Goal: Task Accomplishment & Management: Complete application form

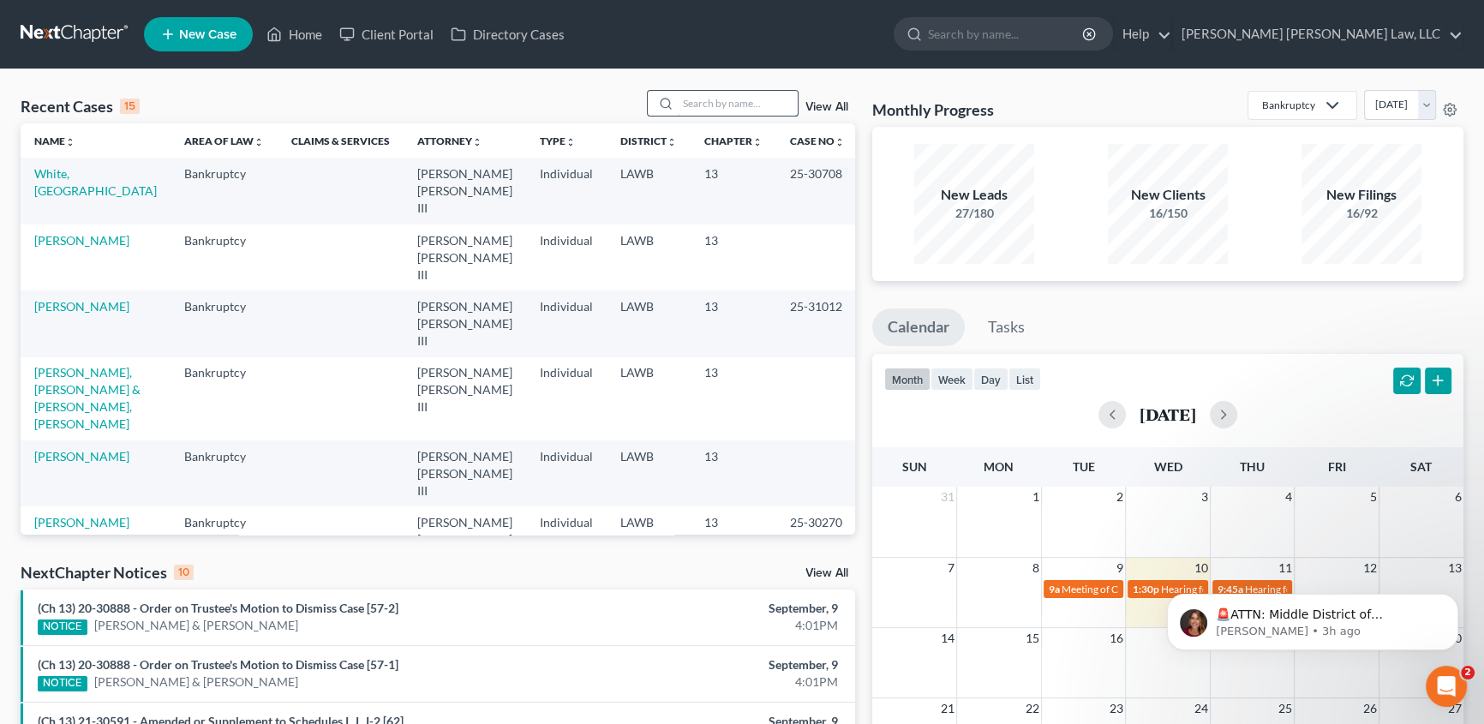
click at [711, 102] on input "search" at bounding box center [738, 103] width 120 height 25
click at [725, 104] on input "search" at bounding box center [738, 103] width 120 height 25
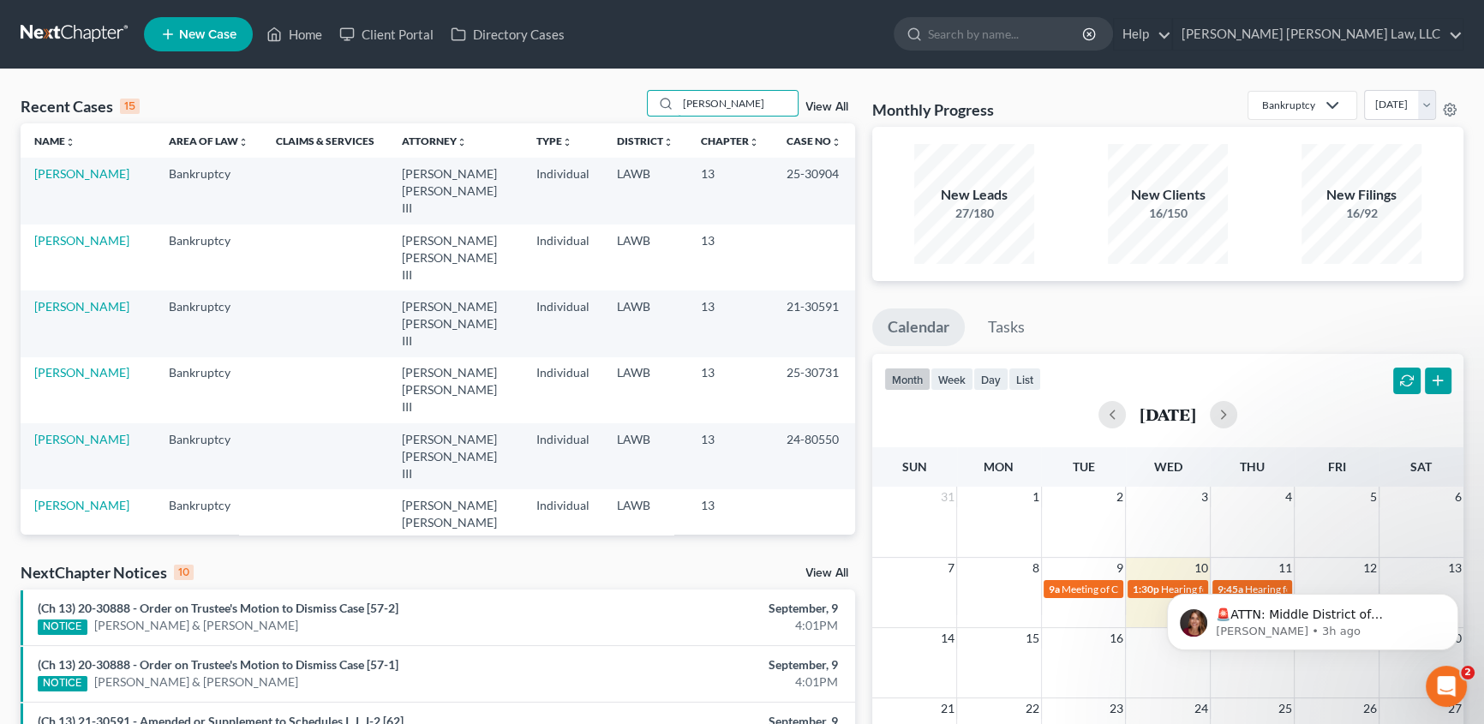
type input "[PERSON_NAME]"
click at [226, 33] on span "New Case" at bounding box center [207, 34] width 57 height 13
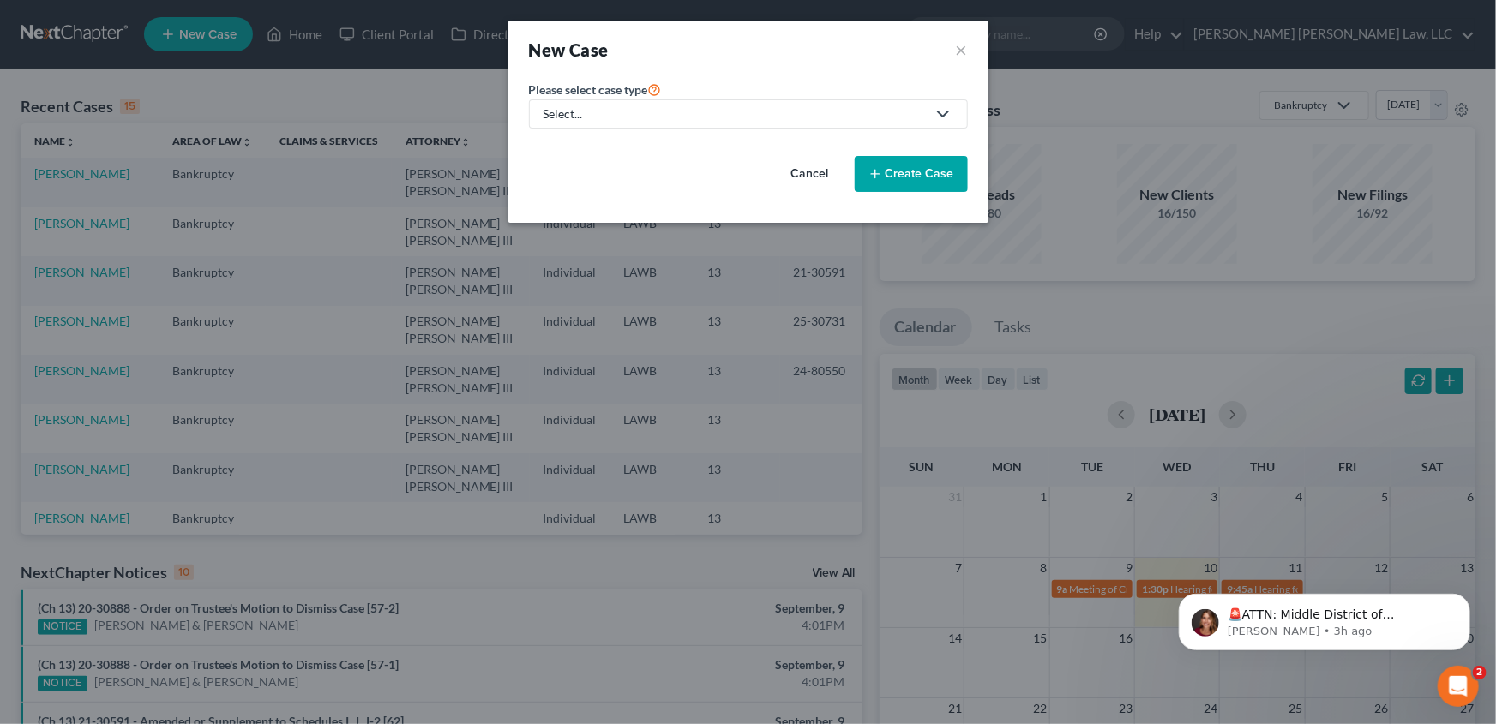
click at [574, 106] on div "Select..." at bounding box center [734, 113] width 382 height 17
click at [570, 142] on div "Bankruptcy" at bounding box center [621, 148] width 153 height 17
select select "36"
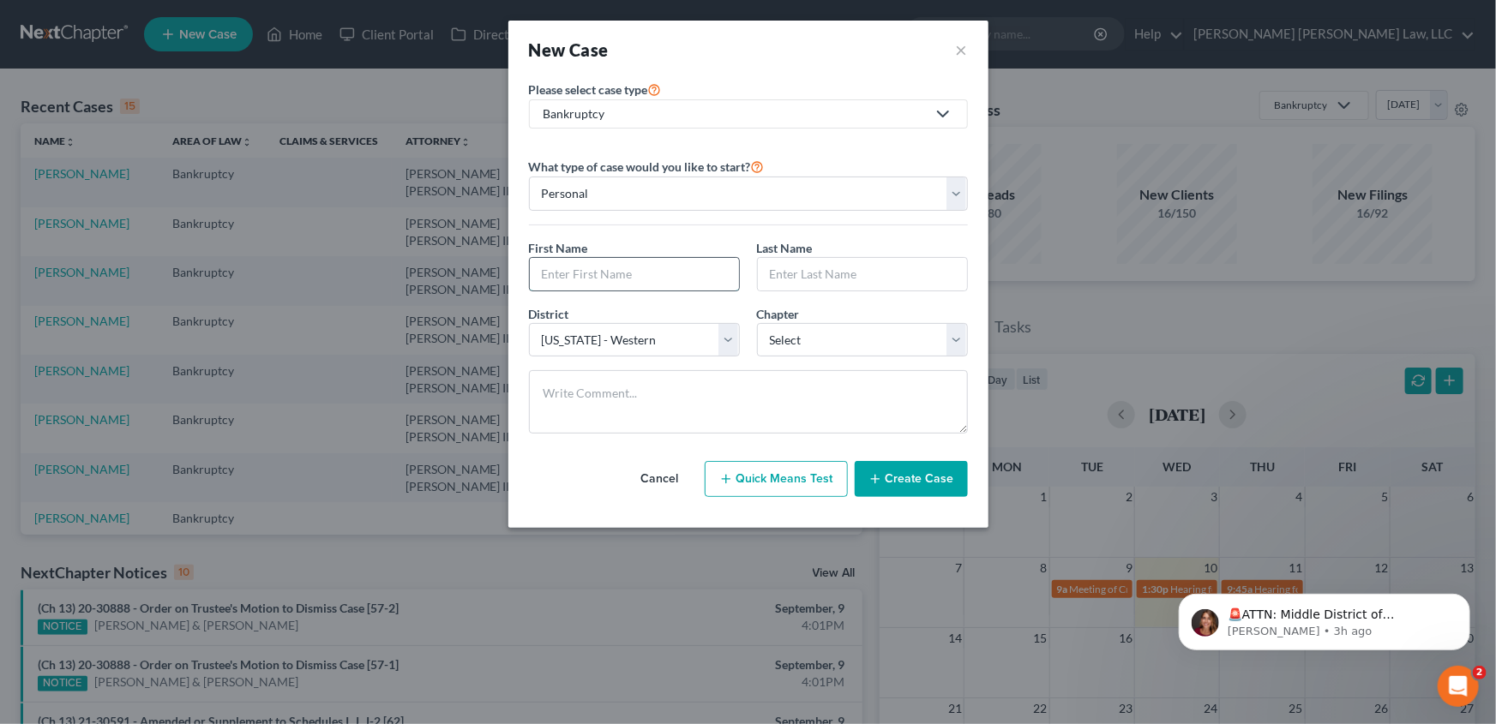
click at [585, 275] on input "text" at bounding box center [634, 274] width 209 height 33
type input "Jamarois"
type input "[PERSON_NAME]"
click at [770, 346] on select "Select 7 11 12 13" at bounding box center [862, 340] width 211 height 34
select select "3"
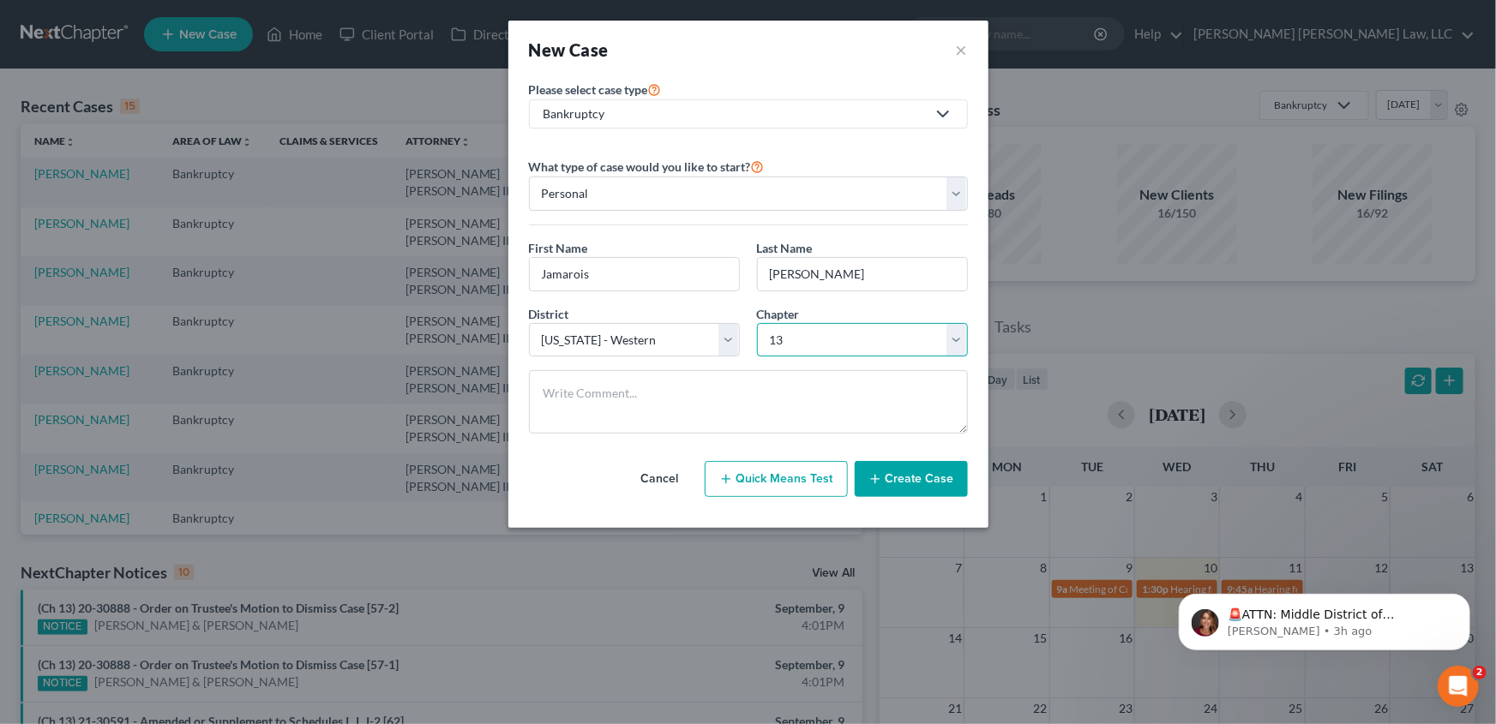
click at [757, 323] on select "Select 7 11 12 13" at bounding box center [862, 340] width 211 height 34
click at [914, 477] on button "Create Case" at bounding box center [910, 479] width 113 height 36
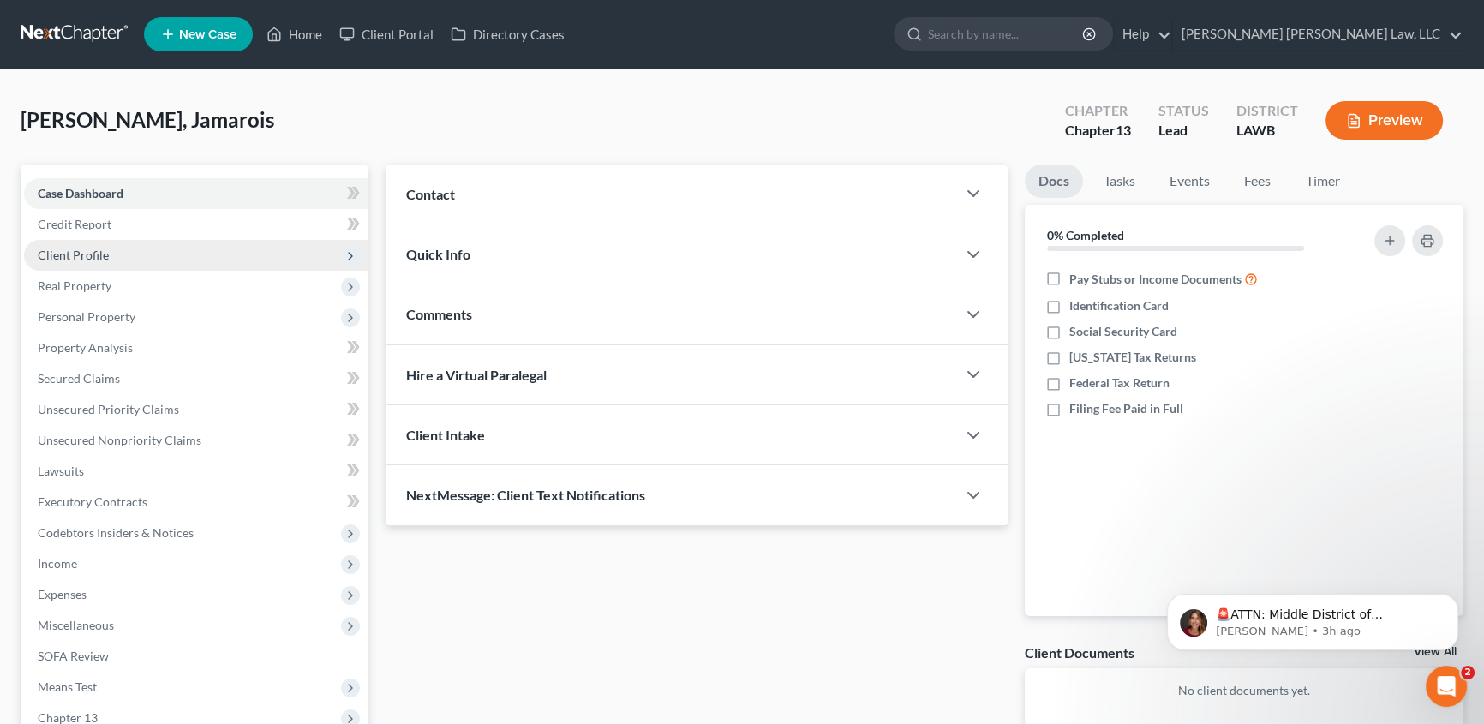
click at [79, 258] on span "Client Profile" at bounding box center [73, 255] width 71 height 15
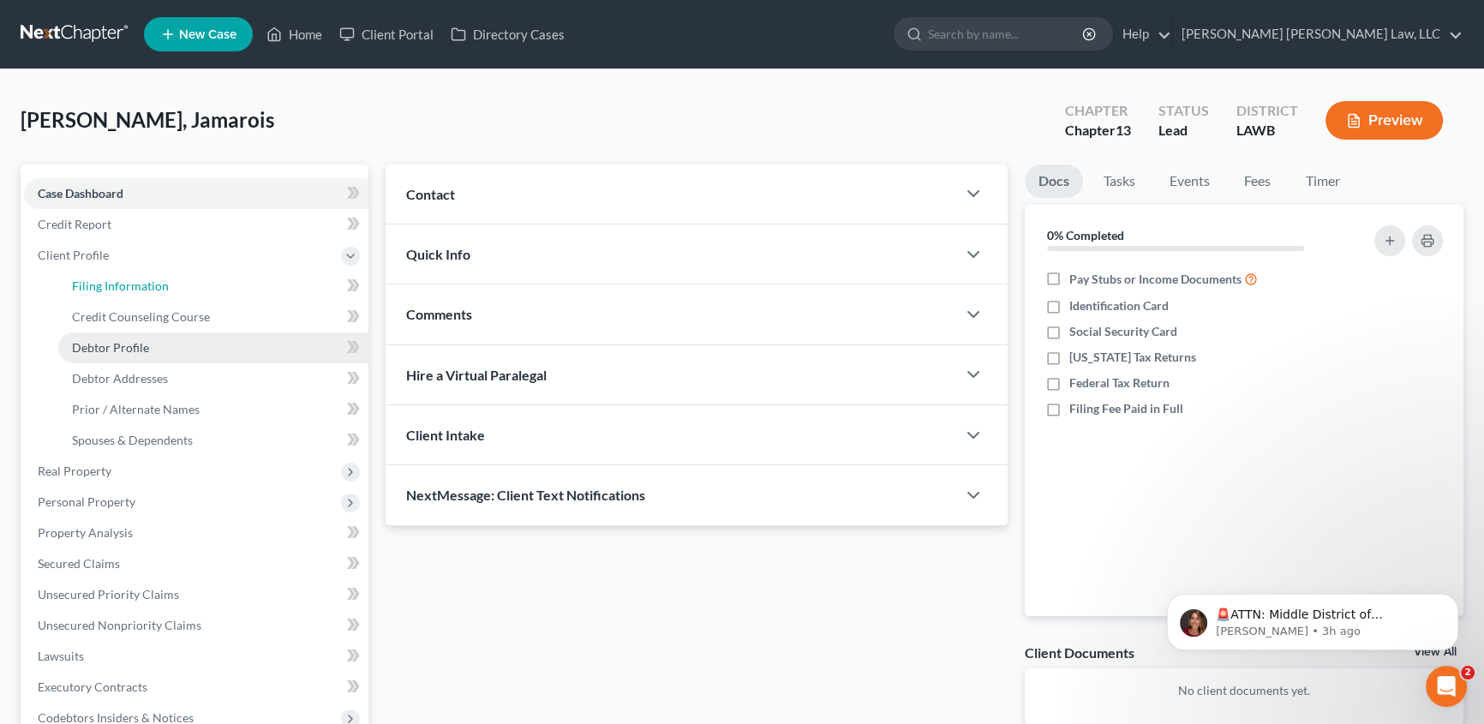
drag, startPoint x: 98, startPoint y: 290, endPoint x: 187, endPoint y: 335, distance: 100.0
click at [100, 290] on span "Filing Information" at bounding box center [120, 286] width 97 height 15
select select "1"
select select "0"
select select "3"
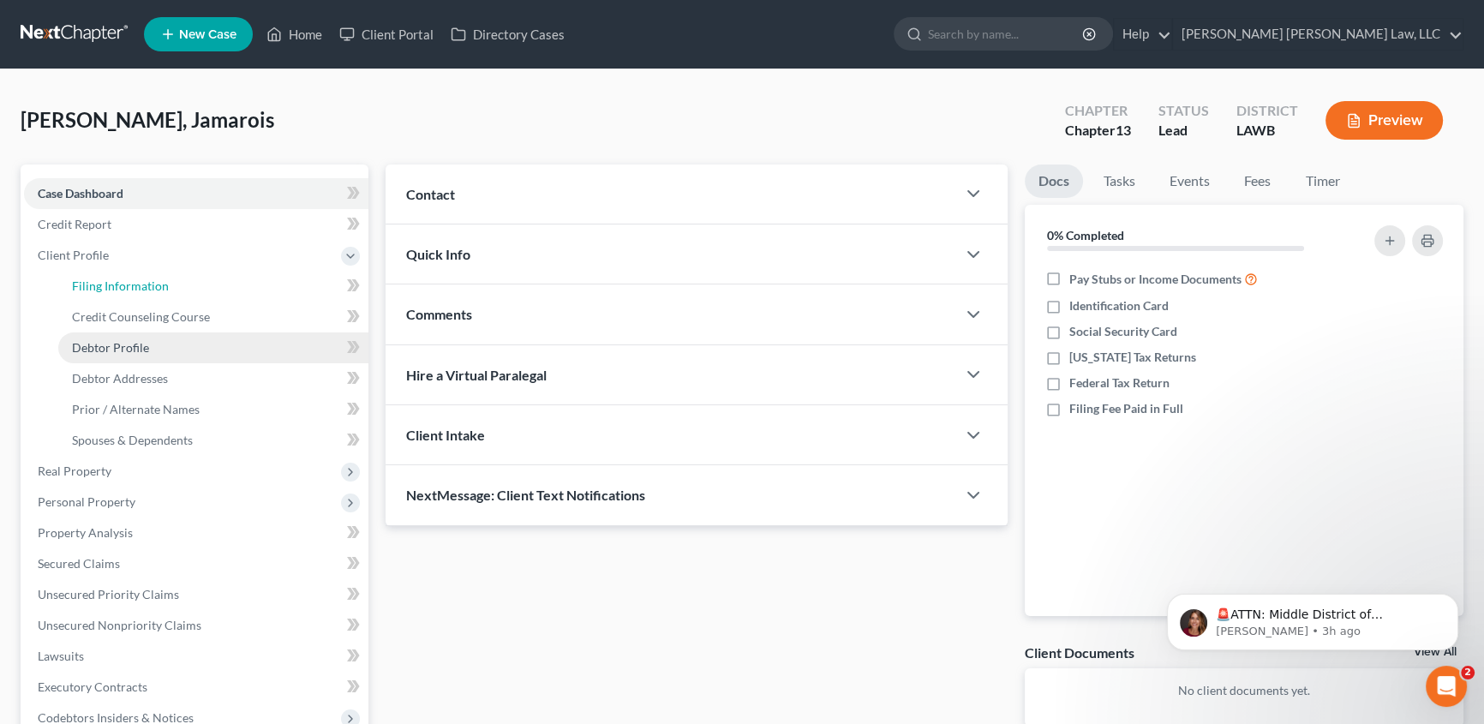
select select "36"
select select "19"
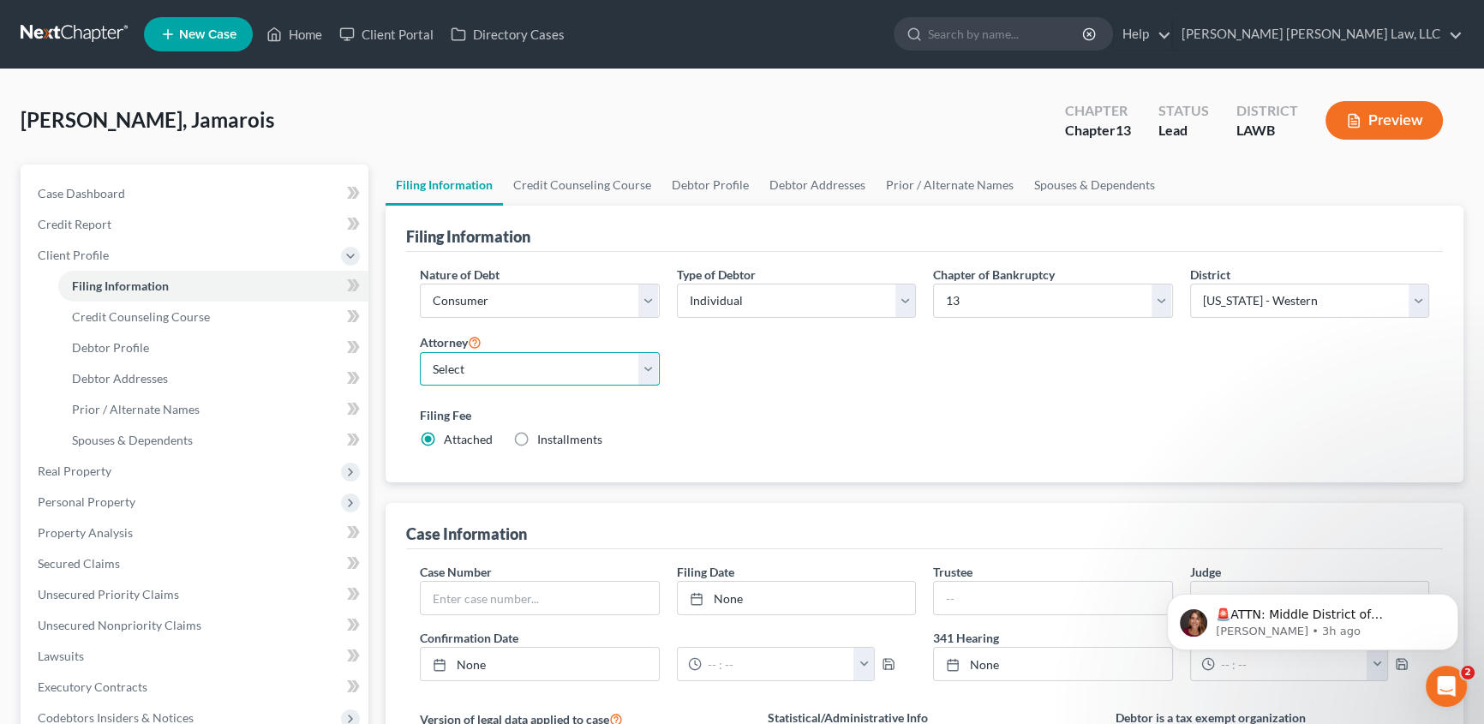
click at [472, 375] on select "Select [PERSON_NAME] [PERSON_NAME] III - LAWB [PERSON_NAME] [PERSON_NAME] III -…" at bounding box center [540, 369] width 240 height 34
select select "0"
click at [420, 352] on select "Select [PERSON_NAME] [PERSON_NAME] III - LAWB [PERSON_NAME] [PERSON_NAME] III -…" at bounding box center [540, 369] width 240 height 34
click at [709, 183] on link "Debtor Profile" at bounding box center [711, 185] width 98 height 41
select select "0"
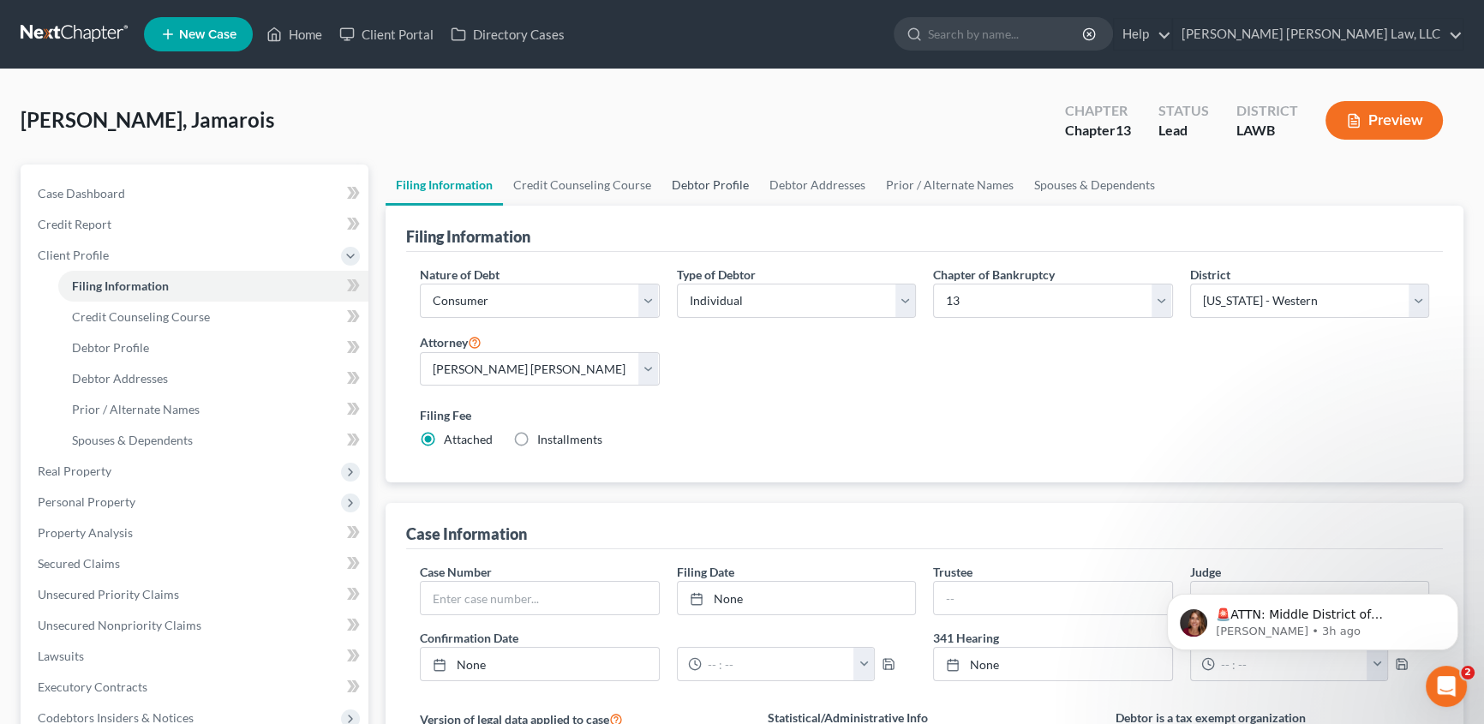
select select "0"
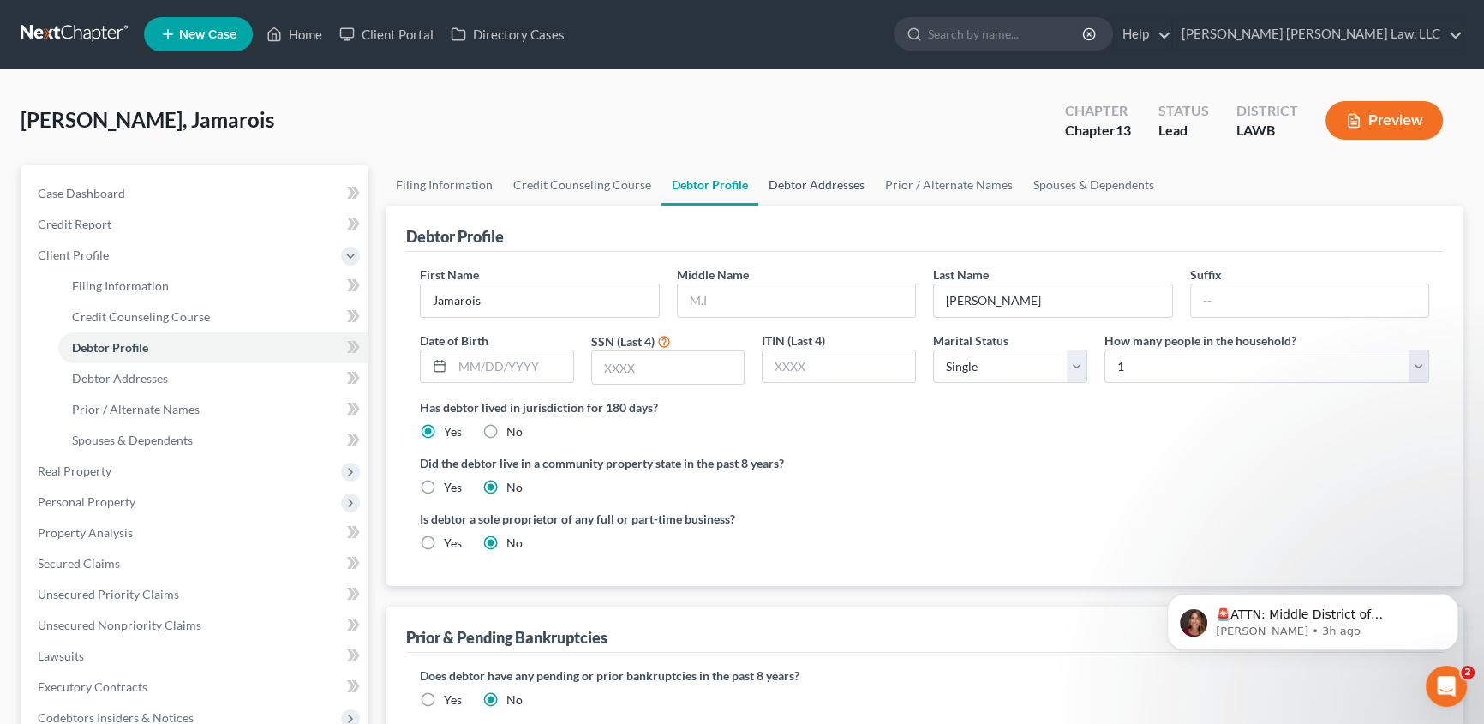
click at [824, 189] on link "Debtor Addresses" at bounding box center [816, 185] width 117 height 41
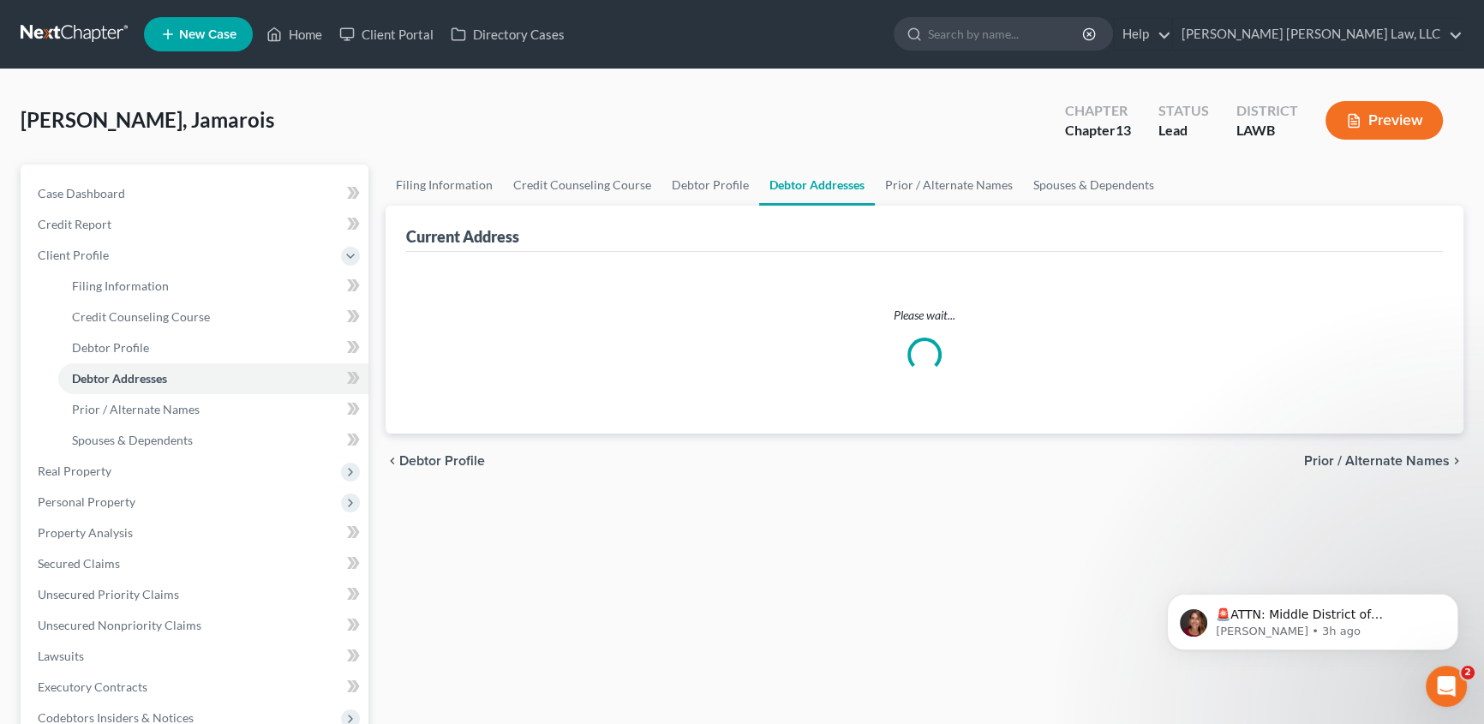
select select "0"
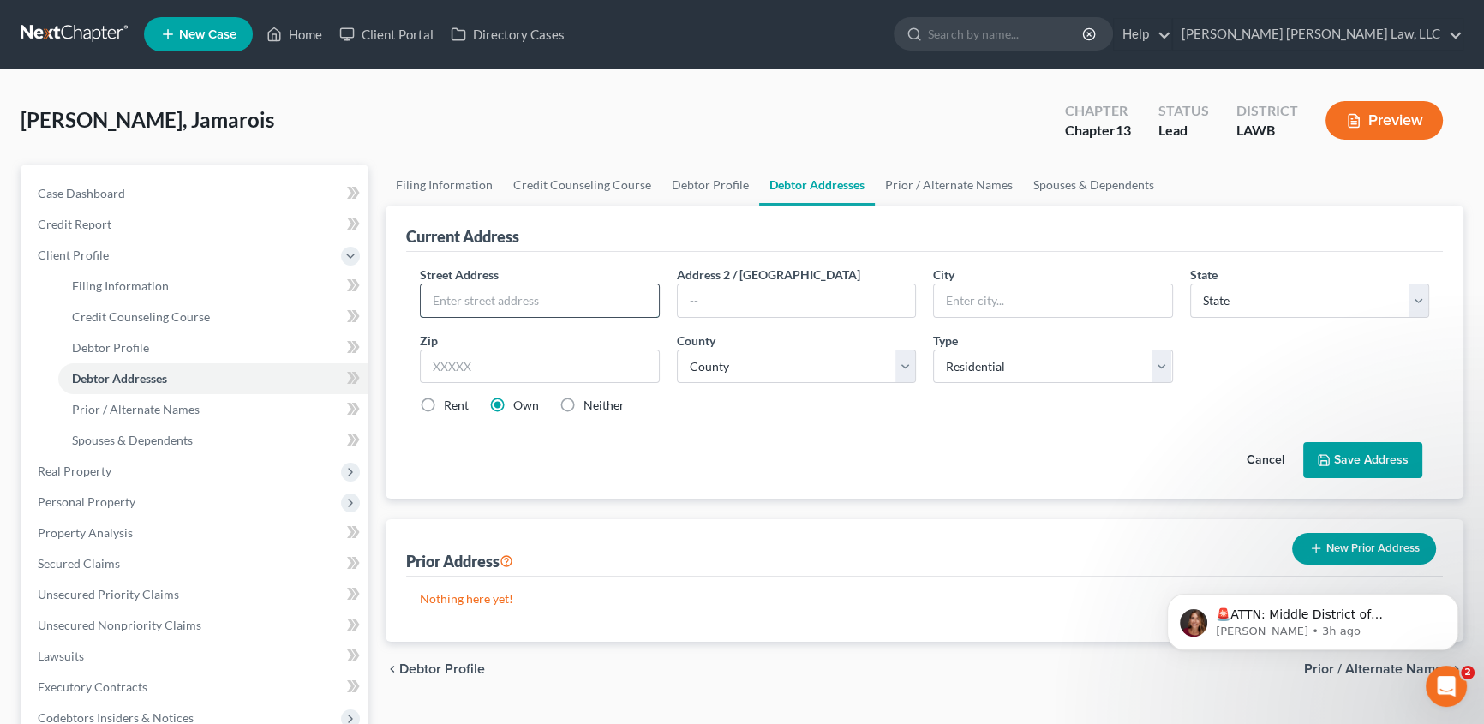
click at [456, 308] on input "text" at bounding box center [540, 301] width 238 height 33
click at [549, 296] on input "text" at bounding box center [540, 301] width 238 height 33
click at [546, 293] on input "307" at bounding box center [540, 301] width 238 height 33
type input "[STREET_ADDRESS]"
click at [491, 374] on input "text" at bounding box center [540, 367] width 240 height 34
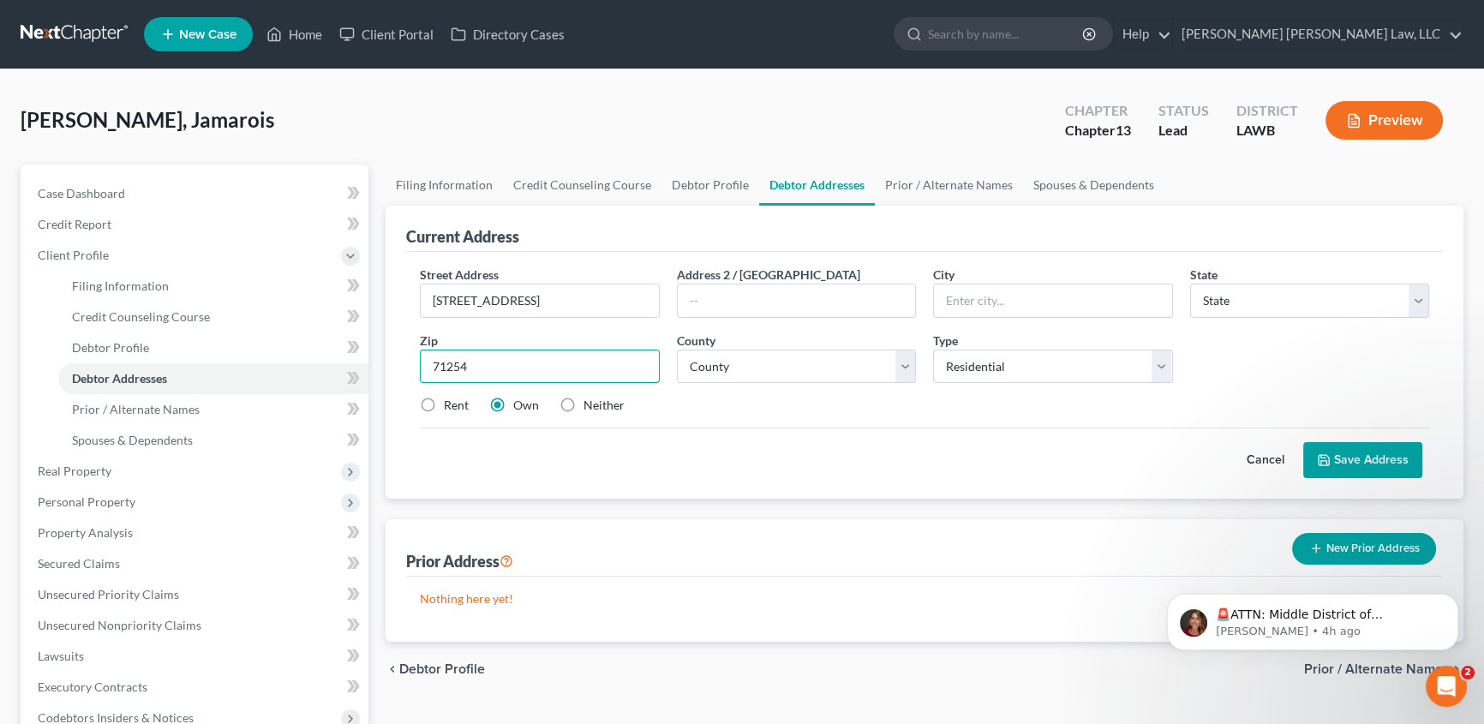
type input "71254"
type input "[GEOGRAPHIC_DATA]"
select select "19"
click at [699, 367] on select "County Acadia [PERSON_NAME] [DATE] Assumption Avoyelles [GEOGRAPHIC_DATA] Bienv…" at bounding box center [797, 367] width 240 height 34
select select "61"
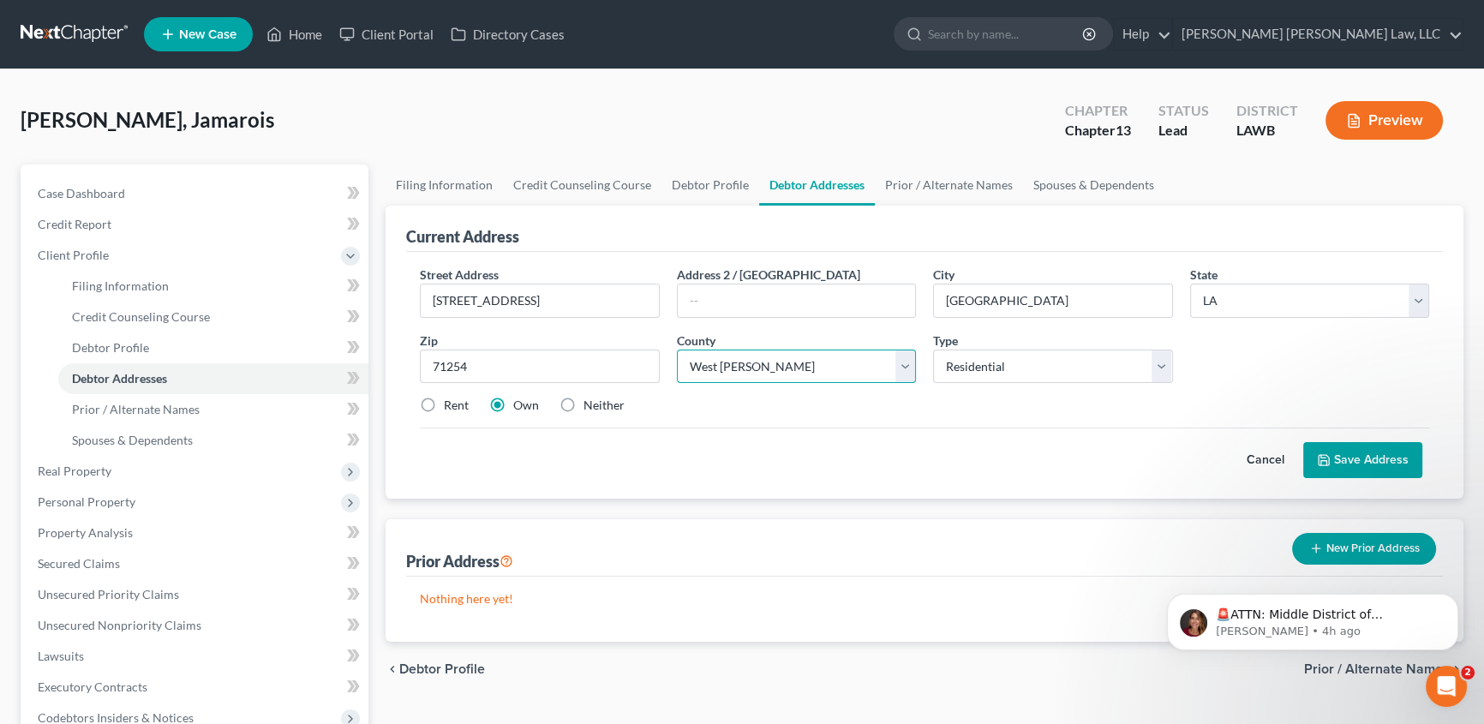
click at [677, 350] on select "County Acadia [PERSON_NAME] [DATE] Assumption Avoyelles [GEOGRAPHIC_DATA] Bienv…" at bounding box center [797, 367] width 240 height 34
click at [444, 404] on label "Rent" at bounding box center [456, 405] width 25 height 17
click at [451, 404] on input "Rent" at bounding box center [456, 402] width 11 height 11
radio input "true"
click at [1364, 463] on button "Save Address" at bounding box center [1363, 460] width 119 height 36
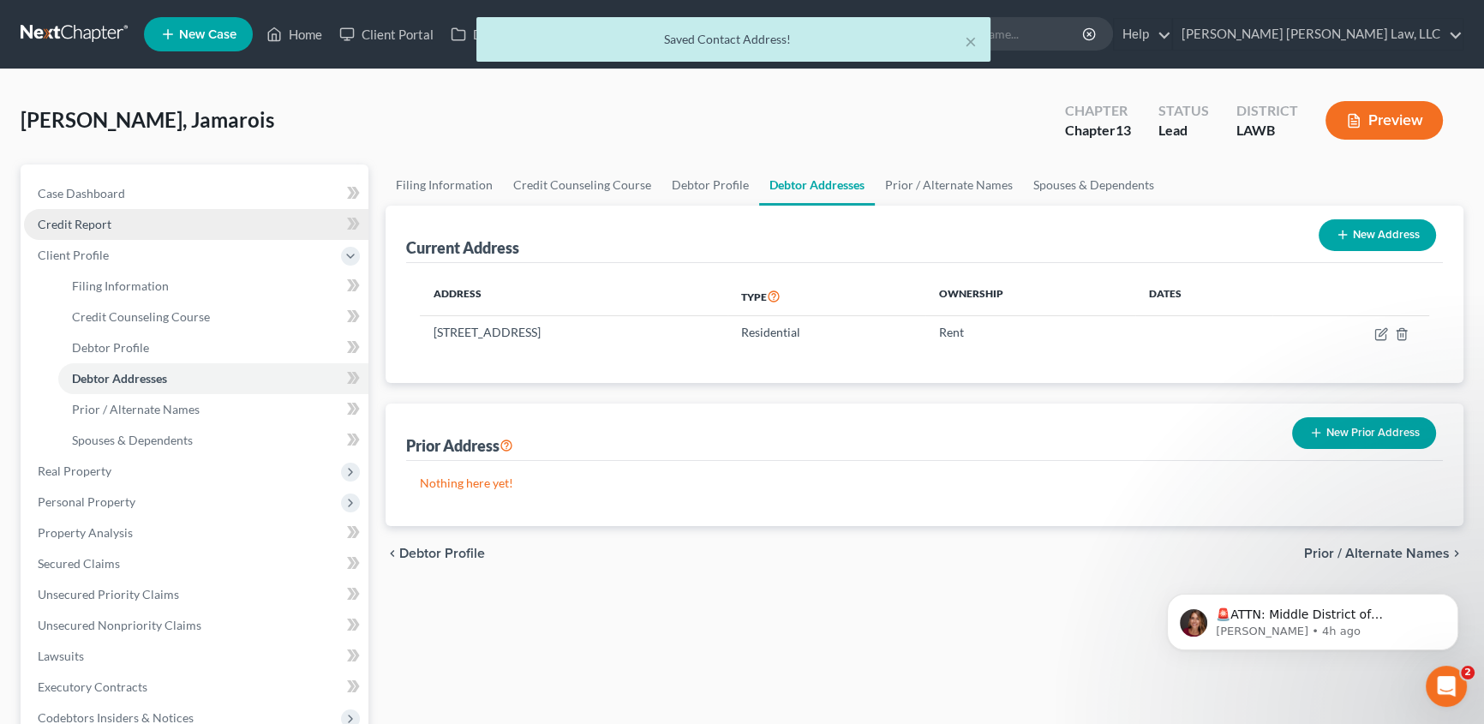
click at [99, 226] on span "Credit Report" at bounding box center [75, 224] width 74 height 15
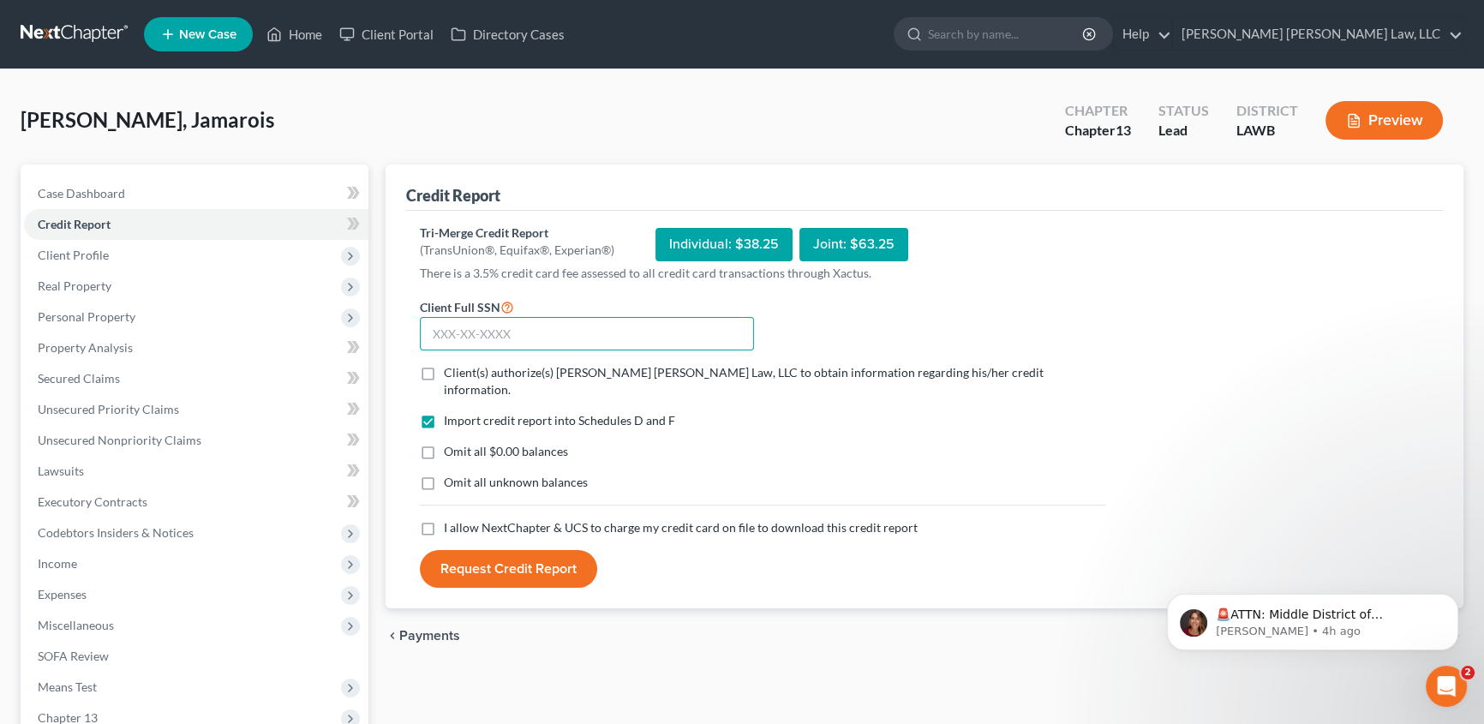
click at [452, 333] on input "text" at bounding box center [587, 334] width 334 height 34
type input "435-81-4901"
drag, startPoint x: 428, startPoint y: 369, endPoint x: 432, endPoint y: 397, distance: 28.6
click at [444, 369] on label "Client(s) authorize(s) [PERSON_NAME] [PERSON_NAME] Law, LLC to obtain informati…" at bounding box center [775, 381] width 662 height 34
click at [451, 369] on input "Client(s) authorize(s) [PERSON_NAME] [PERSON_NAME] Law, LLC to obtain informati…" at bounding box center [456, 369] width 11 height 11
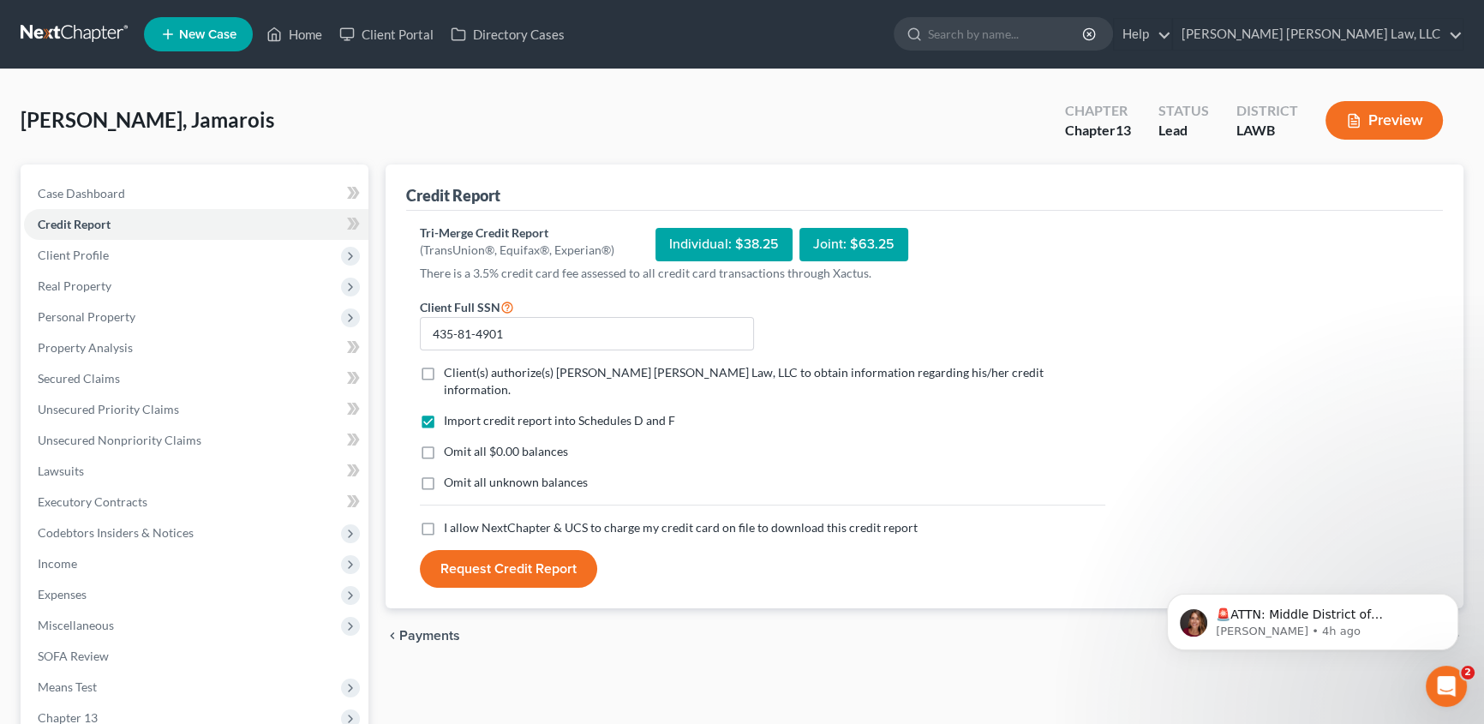
checkbox input "true"
click at [444, 443] on label "Omit all $0.00 balances" at bounding box center [506, 451] width 124 height 17
click at [451, 443] on input "Omit all $0.00 balances" at bounding box center [456, 448] width 11 height 11
checkbox input "true"
click at [444, 474] on label "Omit all unknown balances" at bounding box center [516, 482] width 144 height 17
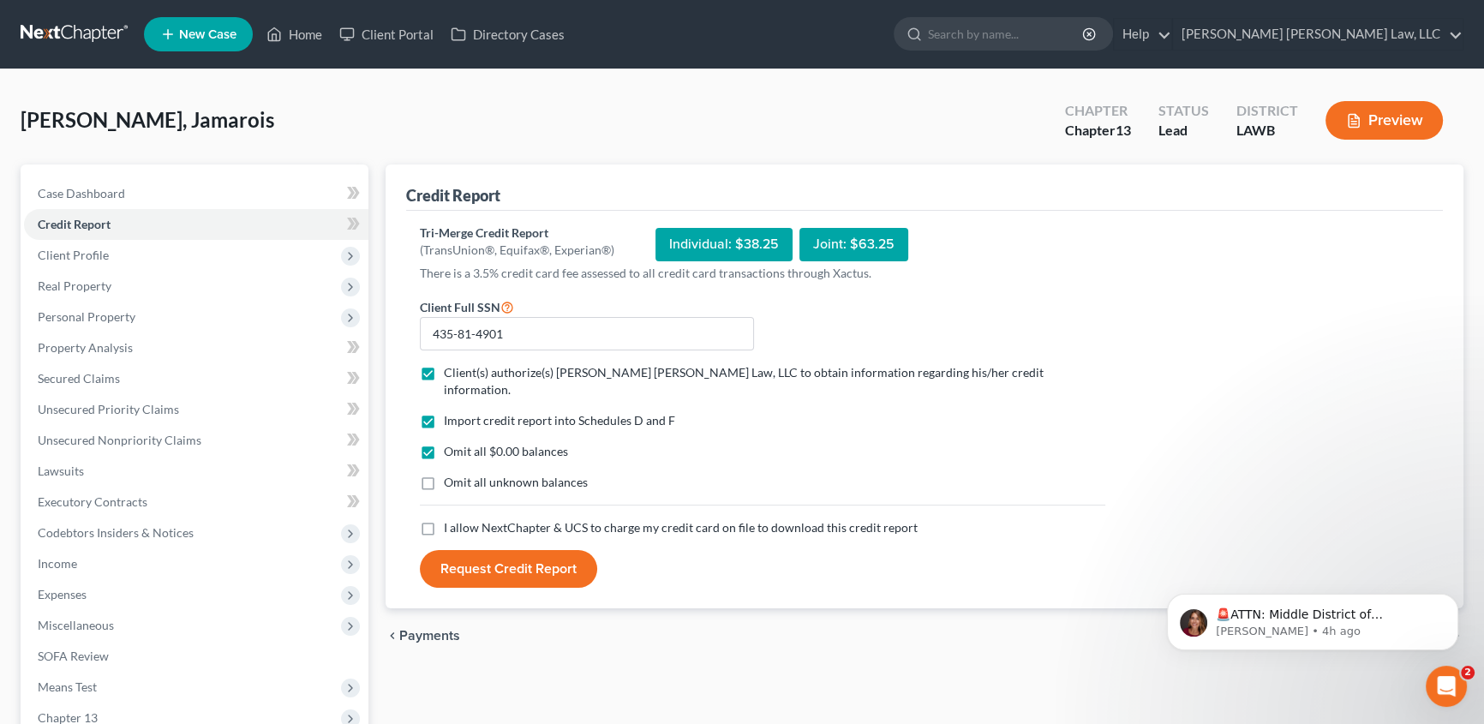
click at [451, 474] on input "Omit all unknown balances" at bounding box center [456, 479] width 11 height 11
checkbox input "true"
click at [444, 519] on label "I allow NextChapter & UCS to charge my credit card on file to download this cre…" at bounding box center [681, 527] width 474 height 17
click at [451, 519] on input "I allow NextChapter & UCS to charge my credit card on file to download this cre…" at bounding box center [456, 524] width 11 height 11
checkbox input "true"
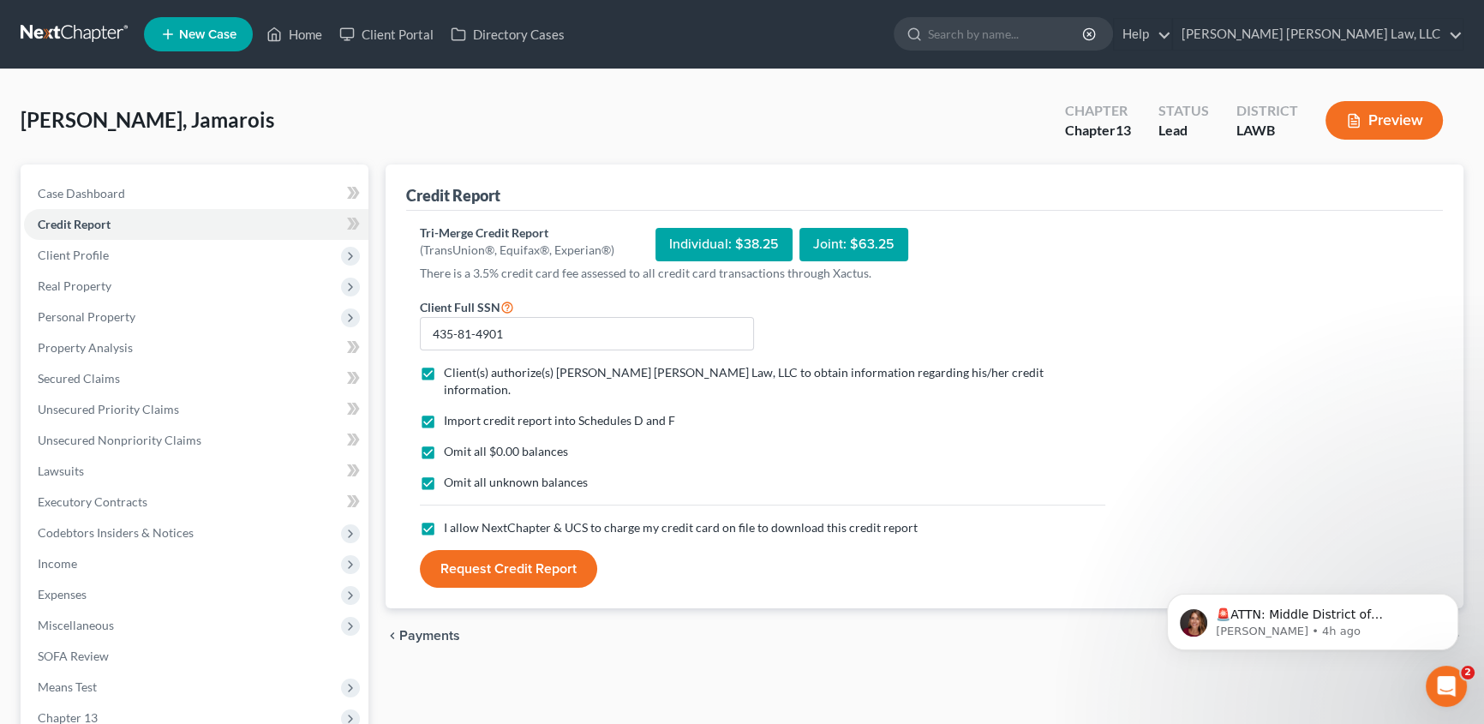
click at [490, 556] on button "Request Credit Report" at bounding box center [508, 569] width 177 height 38
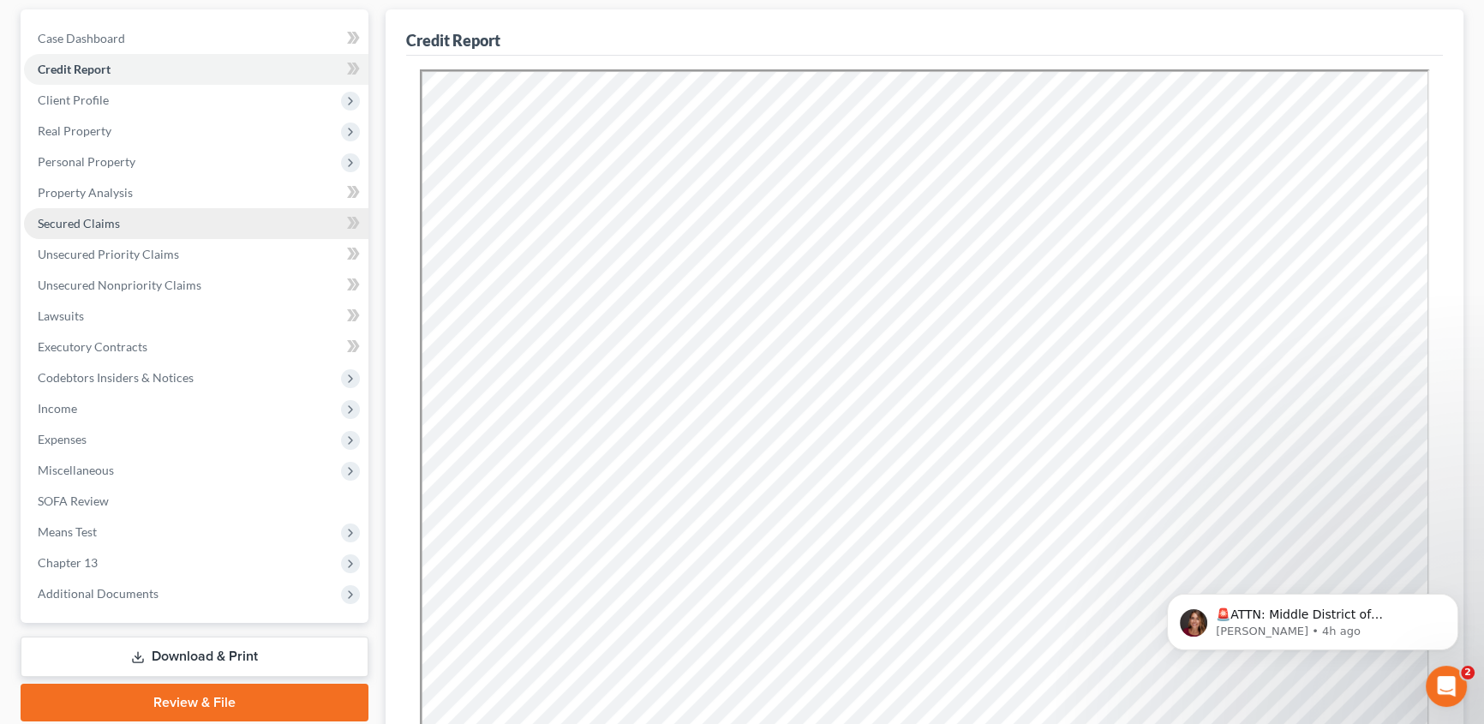
click at [77, 218] on span "Secured Claims" at bounding box center [79, 223] width 82 height 15
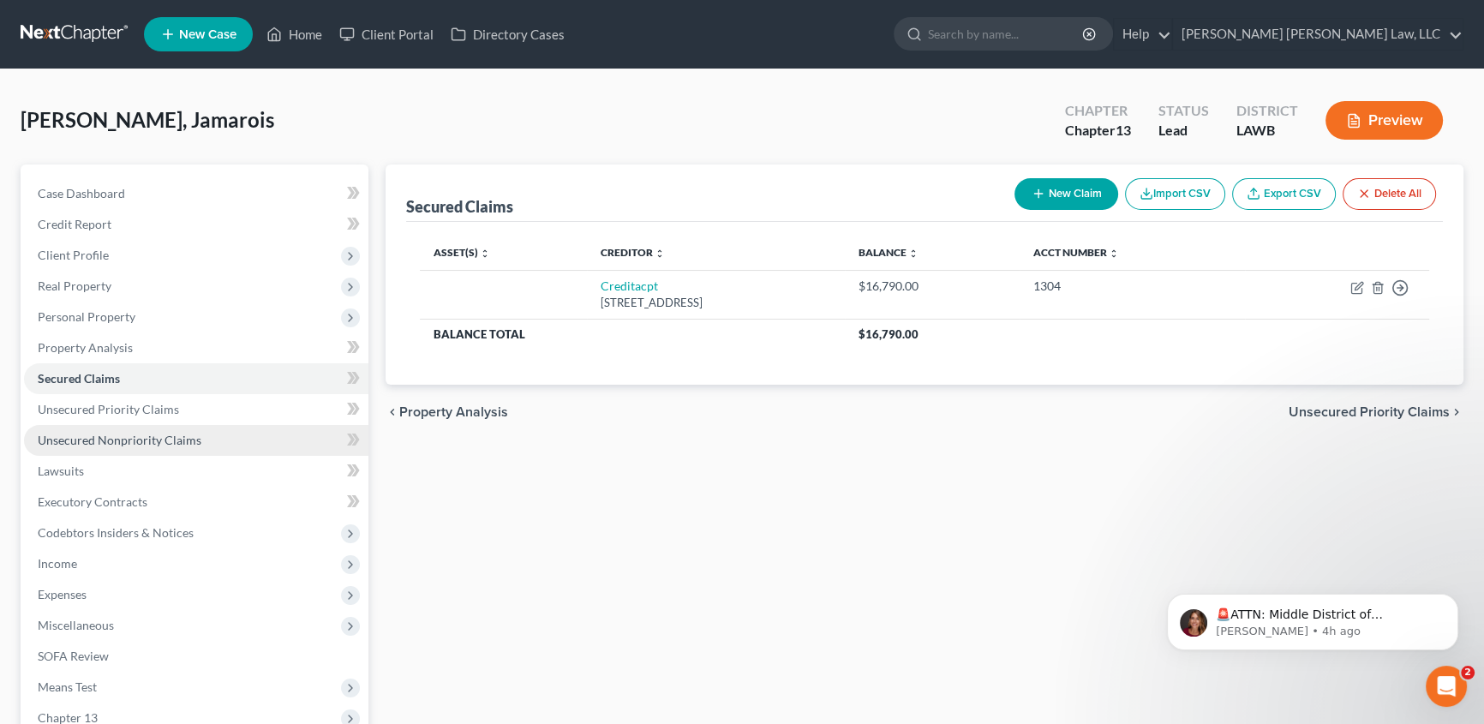
click at [106, 433] on span "Unsecured Nonpriority Claims" at bounding box center [120, 440] width 164 height 15
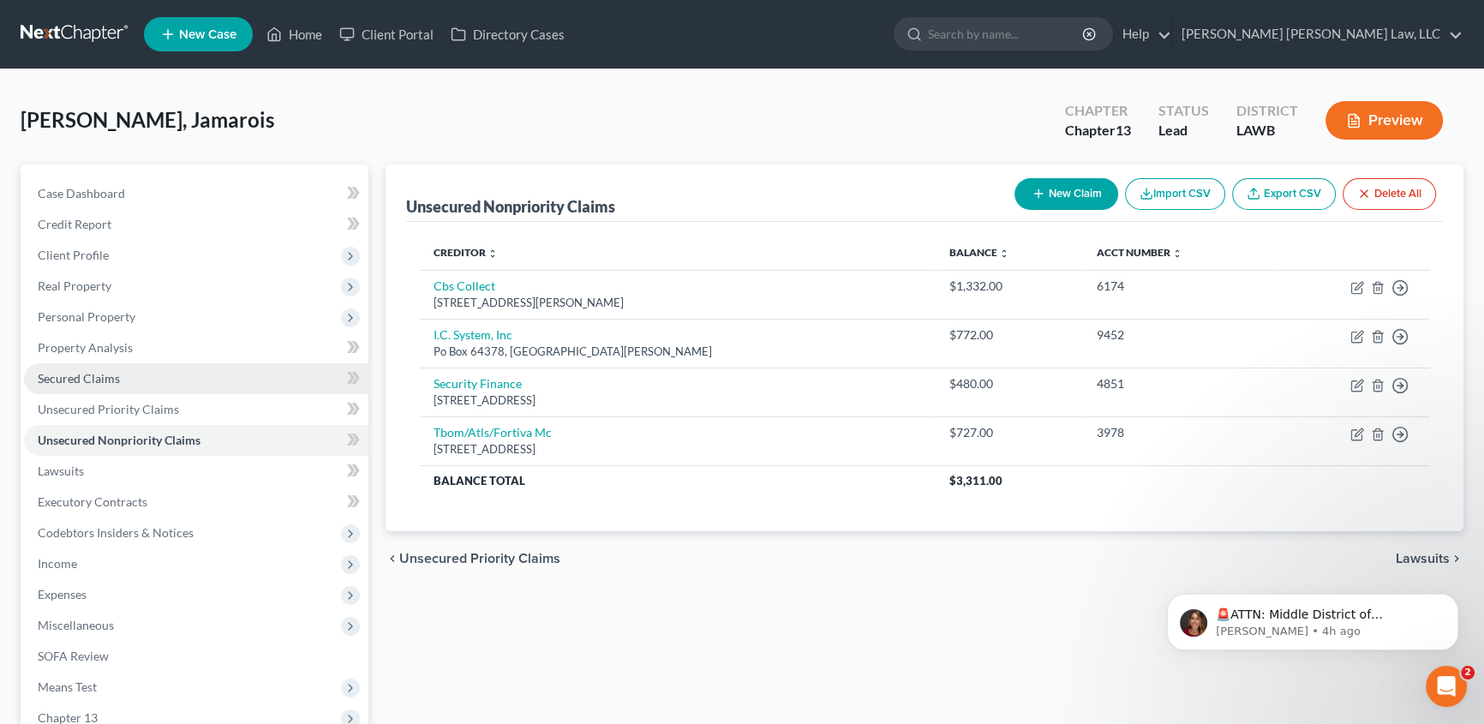
click at [93, 378] on span "Secured Claims" at bounding box center [79, 378] width 82 height 15
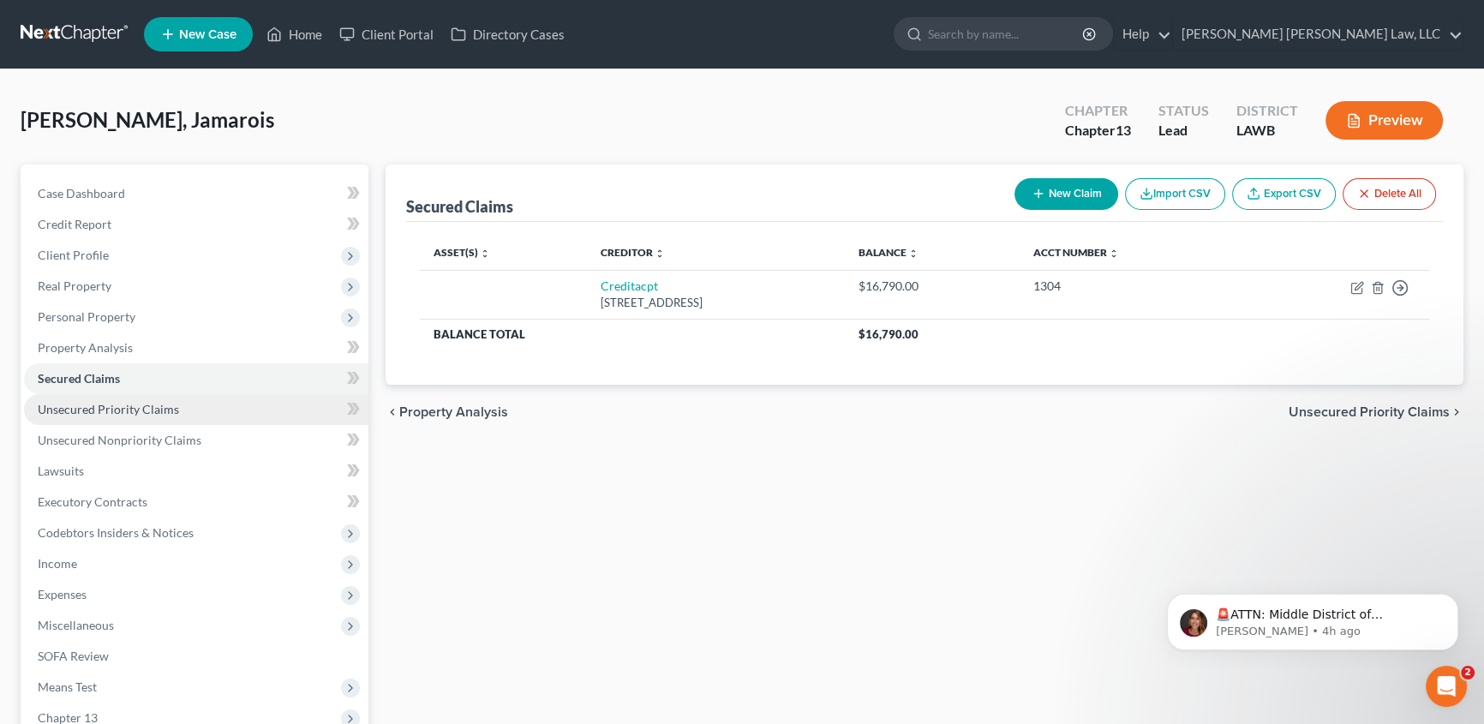
click at [113, 402] on span "Unsecured Priority Claims" at bounding box center [108, 409] width 141 height 15
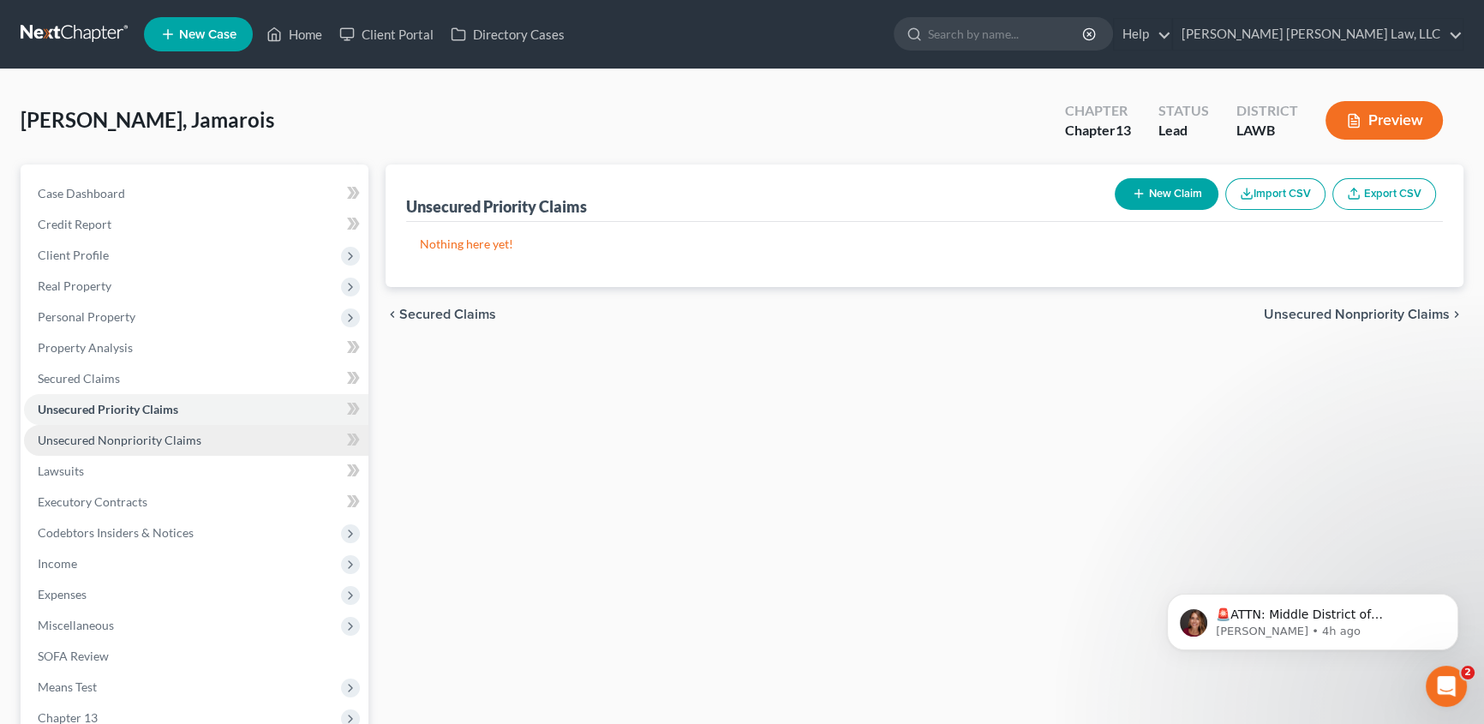
click at [122, 434] on span "Unsecured Nonpriority Claims" at bounding box center [120, 440] width 164 height 15
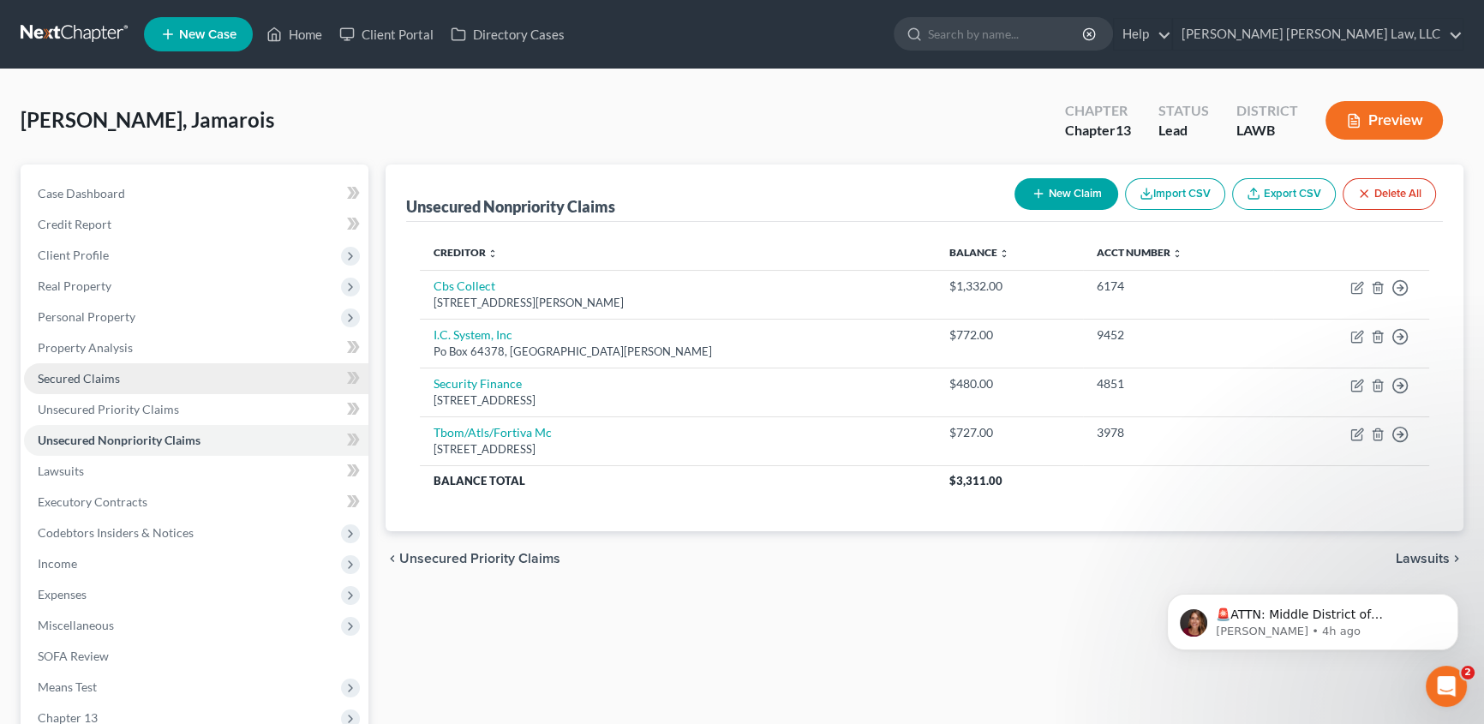
click at [93, 378] on span "Secured Claims" at bounding box center [79, 378] width 82 height 15
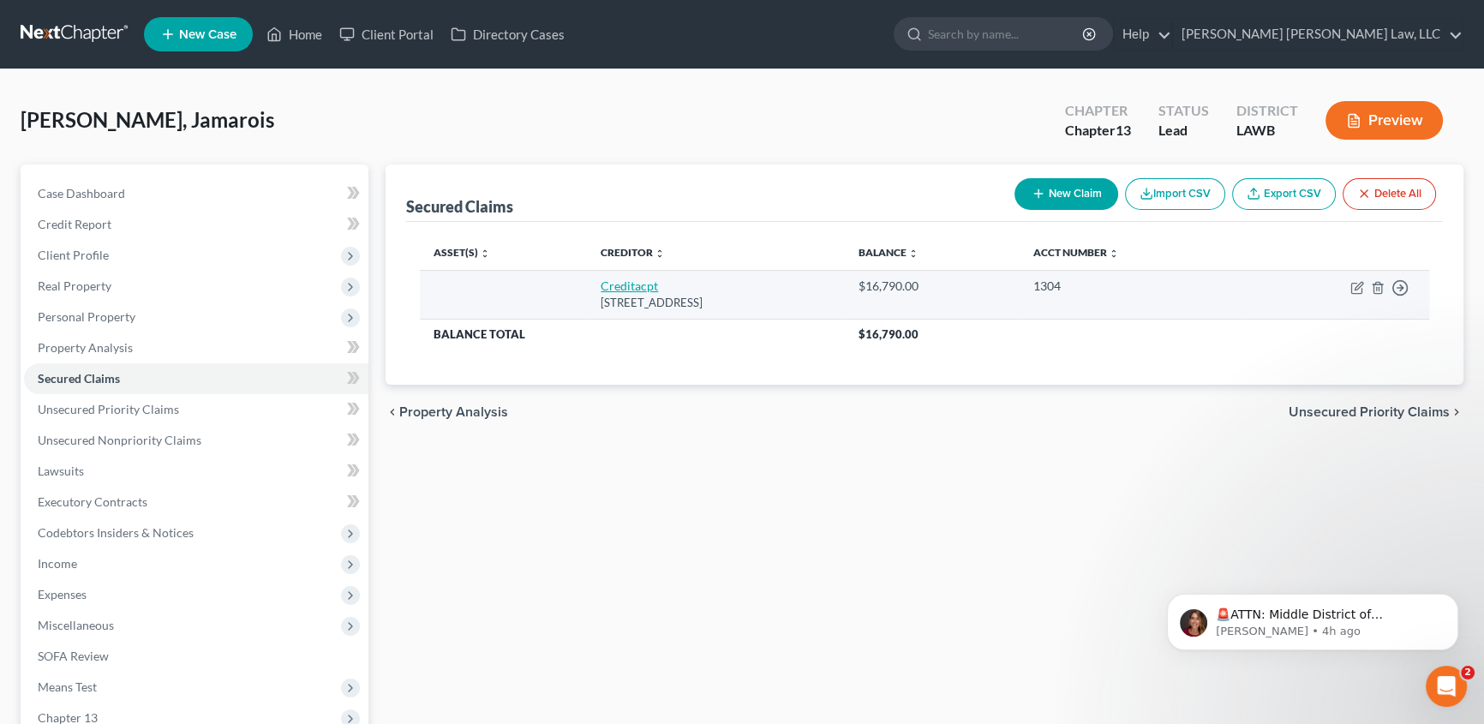
click at [605, 288] on link "Creditacpt" at bounding box center [629, 286] width 57 height 15
select select "23"
select select "0"
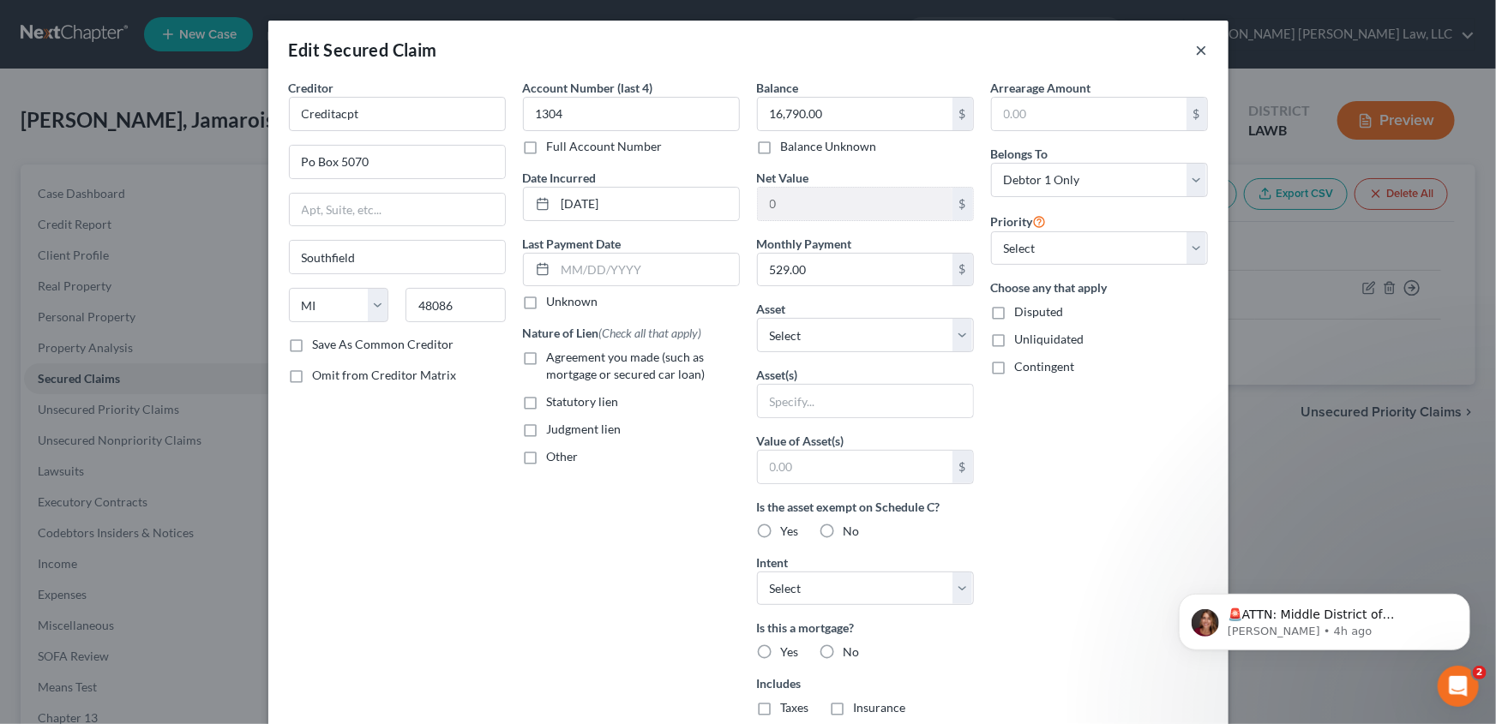
click at [1197, 50] on button "×" at bounding box center [1202, 49] width 12 height 21
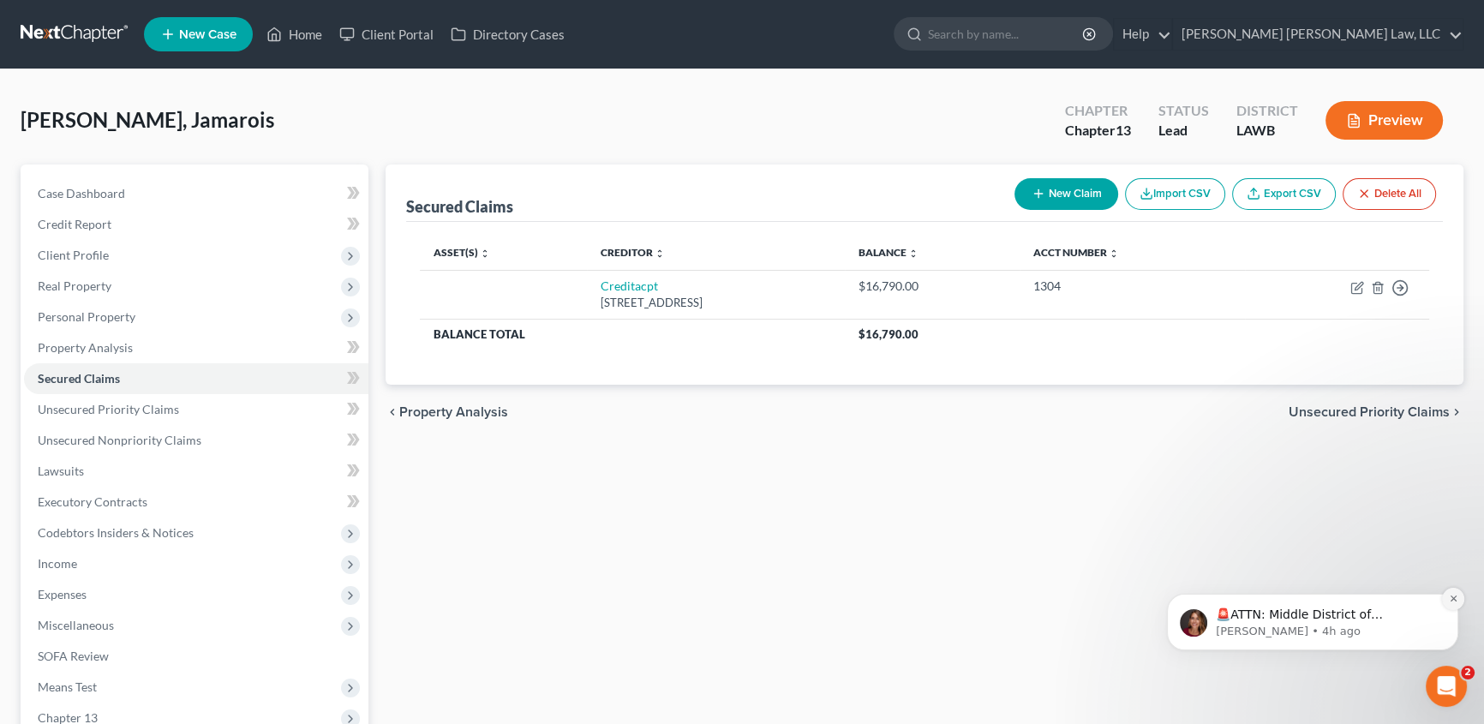
click at [1455, 603] on icon "Dismiss notification" at bounding box center [1453, 598] width 9 height 9
